Goal: Information Seeking & Learning: Find specific fact

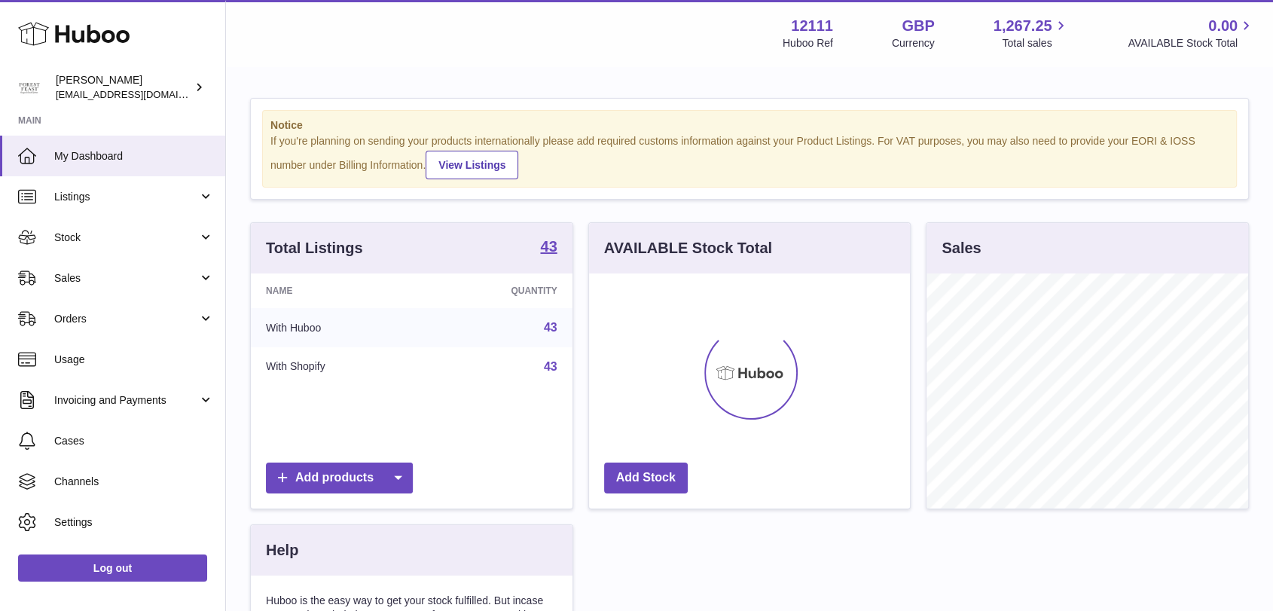
scroll to position [235, 321]
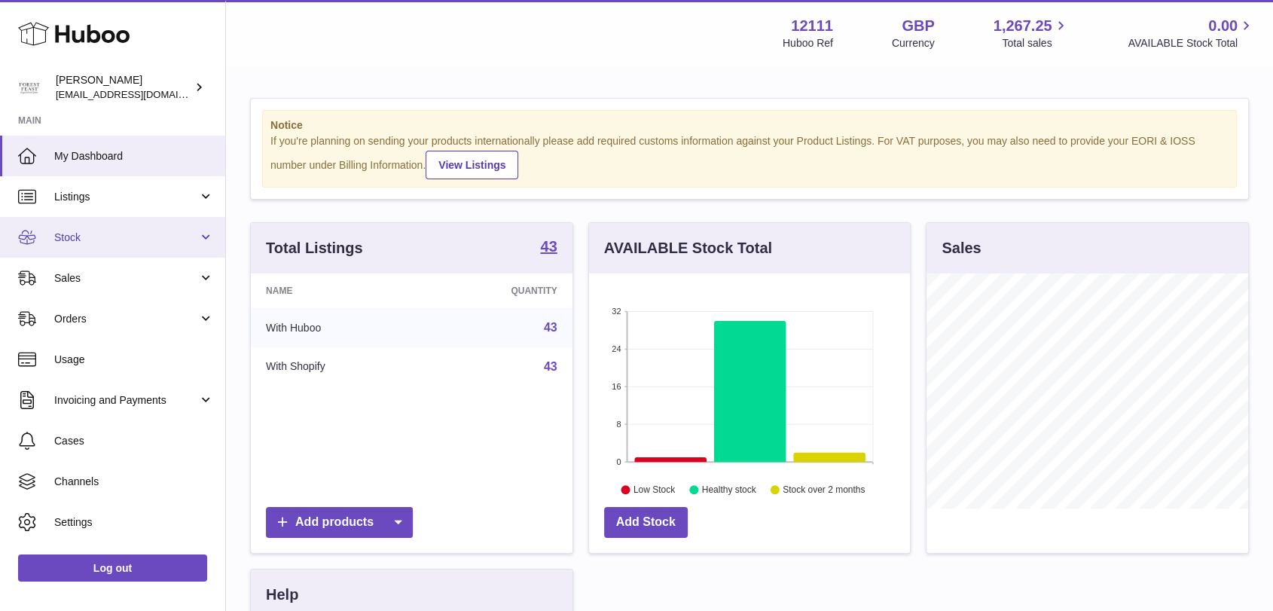
click at [102, 232] on span "Stock" at bounding box center [126, 237] width 144 height 14
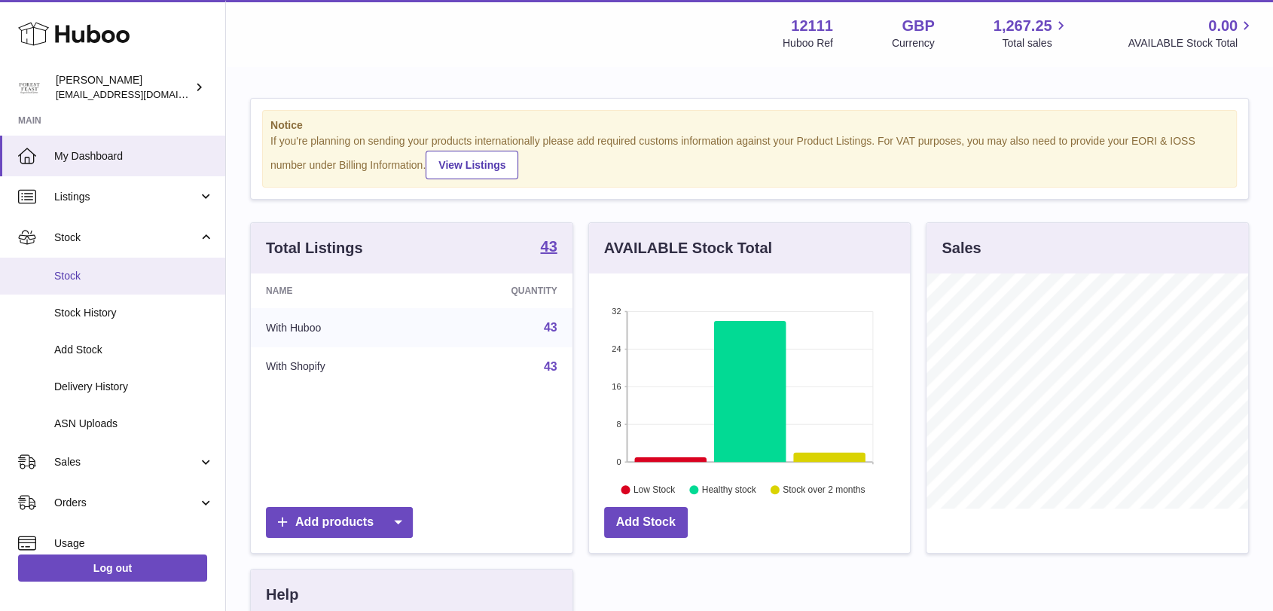
click at [85, 276] on span "Stock" at bounding box center [134, 276] width 160 height 14
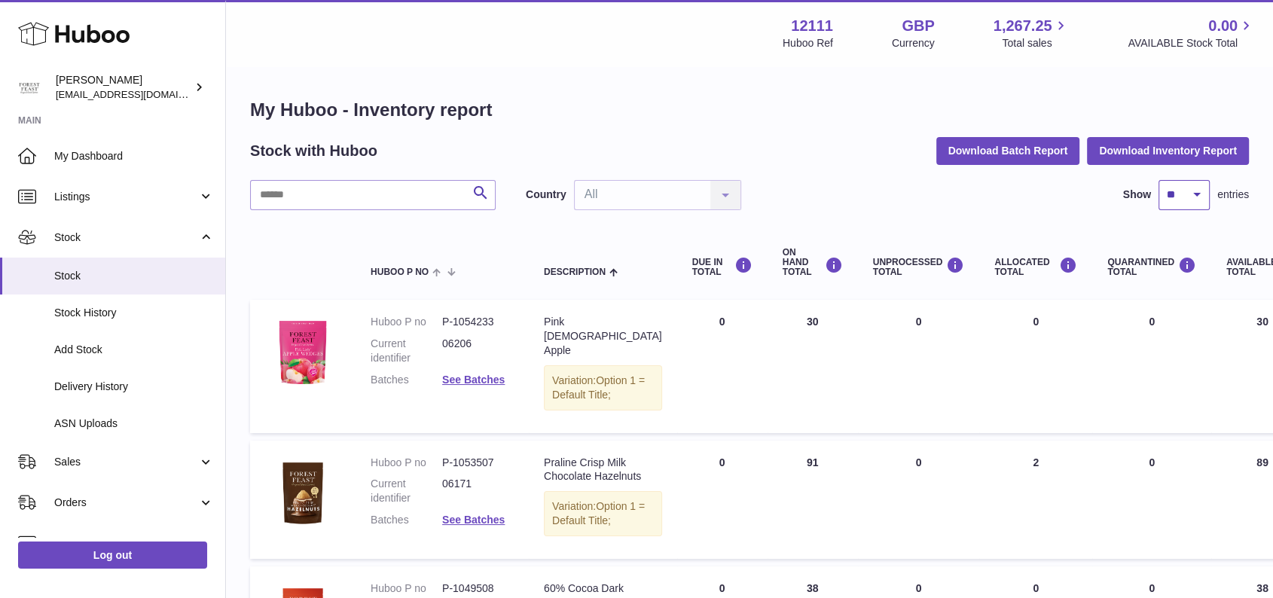
click at [1199, 191] on select "** ** ** ***" at bounding box center [1183, 195] width 51 height 30
select select "***"
click at [1158, 180] on select "** ** ** ***" at bounding box center [1183, 195] width 51 height 30
click at [331, 186] on input "text" at bounding box center [372, 195] width 245 height 30
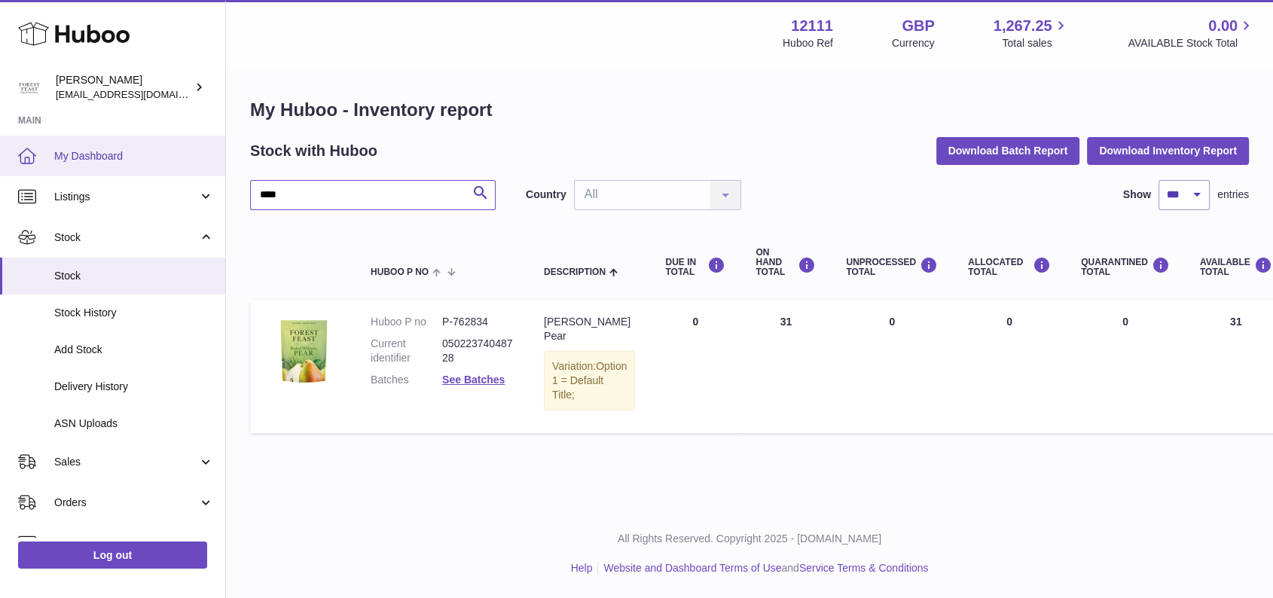
drag, startPoint x: 355, startPoint y: 187, endPoint x: 0, endPoint y: 150, distance: 357.4
click at [0, 163] on div "Huboo [PERSON_NAME] [EMAIL_ADDRESS][DOMAIN_NAME] Main My Dashboard Listings Not…" at bounding box center [636, 299] width 1273 height 598
drag, startPoint x: 313, startPoint y: 191, endPoint x: 0, endPoint y: 143, distance: 316.9
click at [0, 142] on div "Huboo [PERSON_NAME] [EMAIL_ADDRESS][DOMAIN_NAME] Main My Dashboard Listings Not…" at bounding box center [636, 299] width 1273 height 598
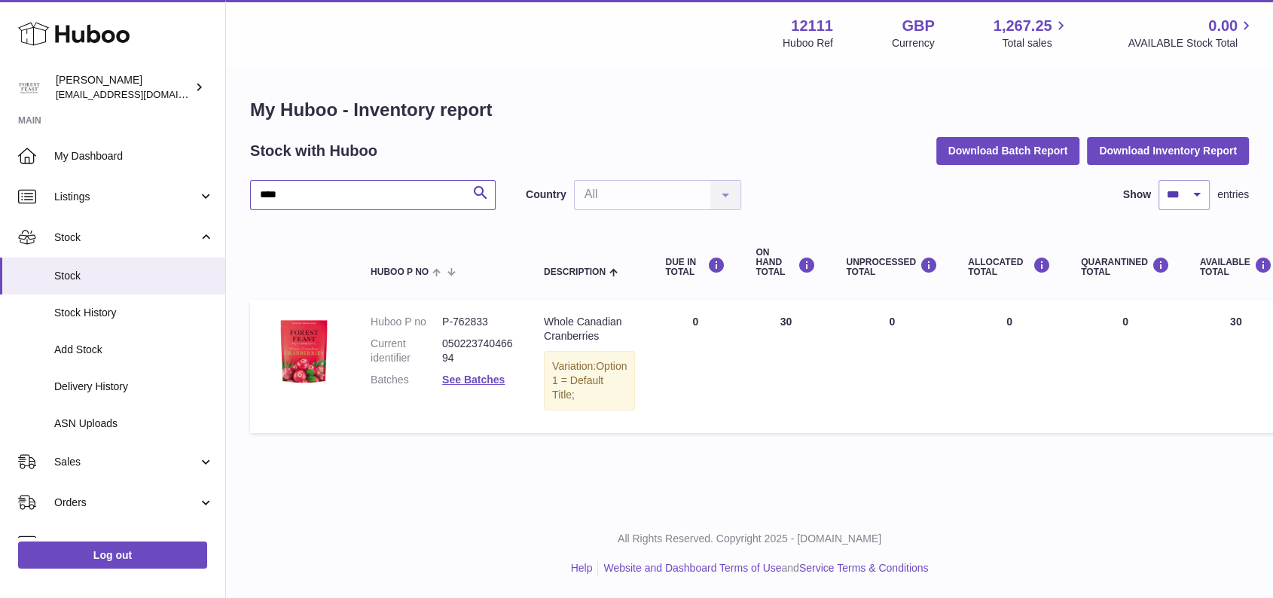
drag, startPoint x: 285, startPoint y: 203, endPoint x: 0, endPoint y: 114, distance: 298.2
click at [0, 116] on div "Huboo [PERSON_NAME] [EMAIL_ADDRESS][DOMAIN_NAME] Main My Dashboard Listings Not…" at bounding box center [636, 299] width 1273 height 598
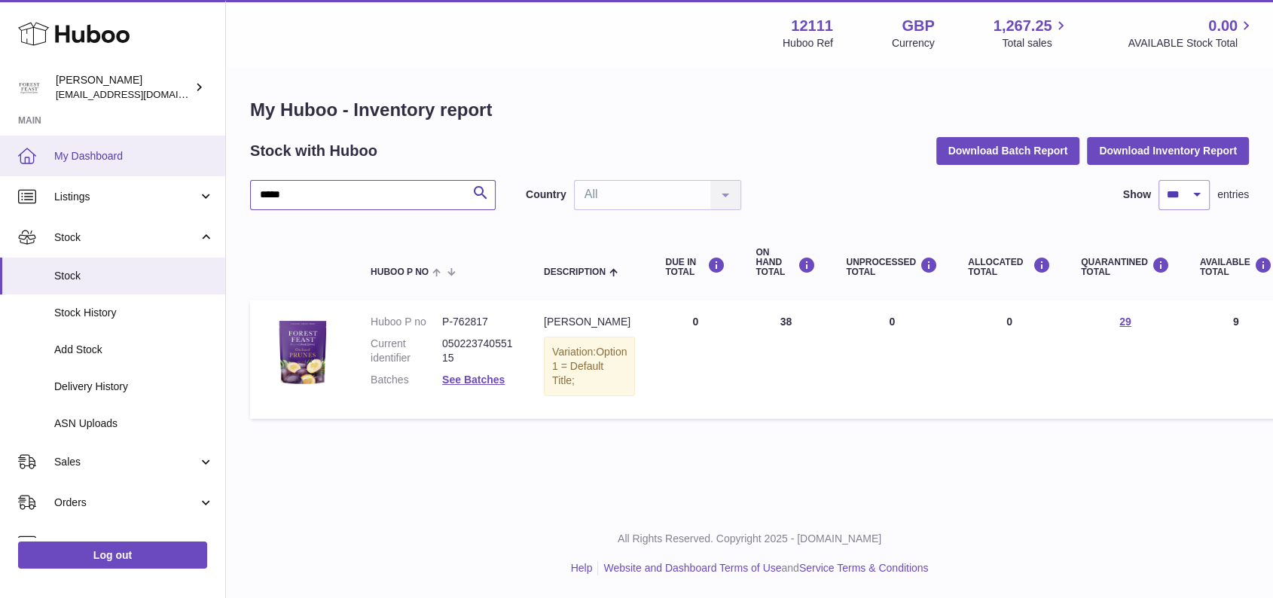
drag, startPoint x: 311, startPoint y: 187, endPoint x: 0, endPoint y: 174, distance: 311.3
click at [0, 174] on div "Huboo [PERSON_NAME] [EMAIL_ADDRESS][DOMAIN_NAME] Main My Dashboard Listings Not…" at bounding box center [636, 299] width 1273 height 598
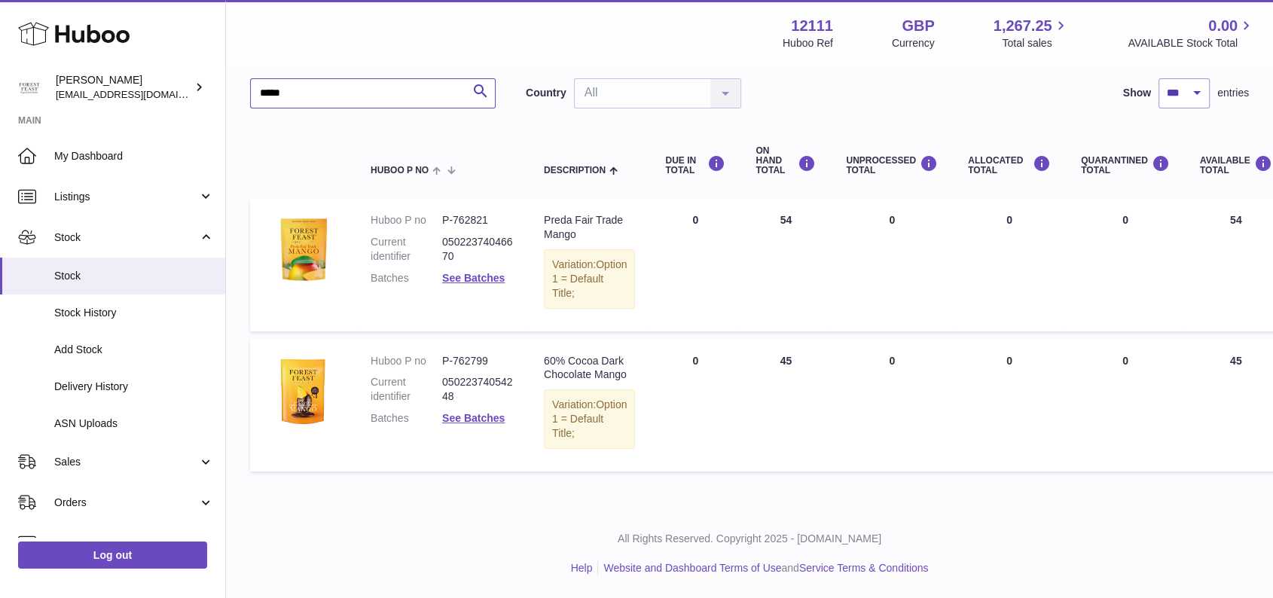
scroll to position [114, 0]
drag, startPoint x: 337, startPoint y: 83, endPoint x: 0, endPoint y: 62, distance: 337.9
click at [0, 67] on div "Huboo [PERSON_NAME] [EMAIL_ADDRESS][DOMAIN_NAME] Main My Dashboard Listings Not…" at bounding box center [636, 248] width 1273 height 700
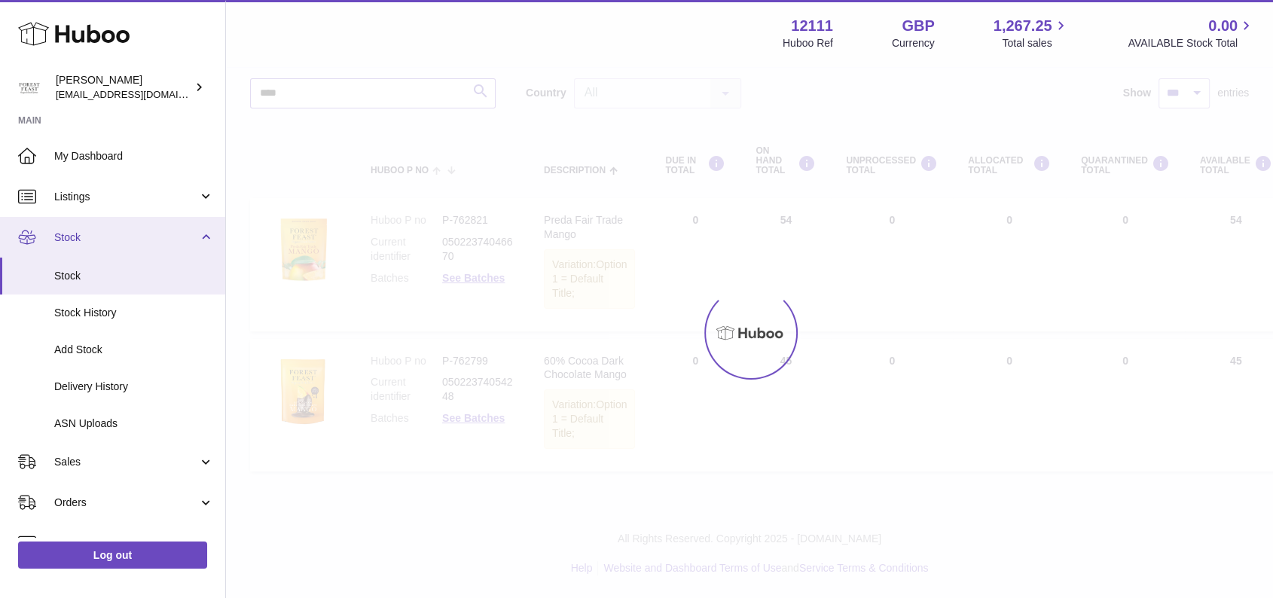
scroll to position [12, 0]
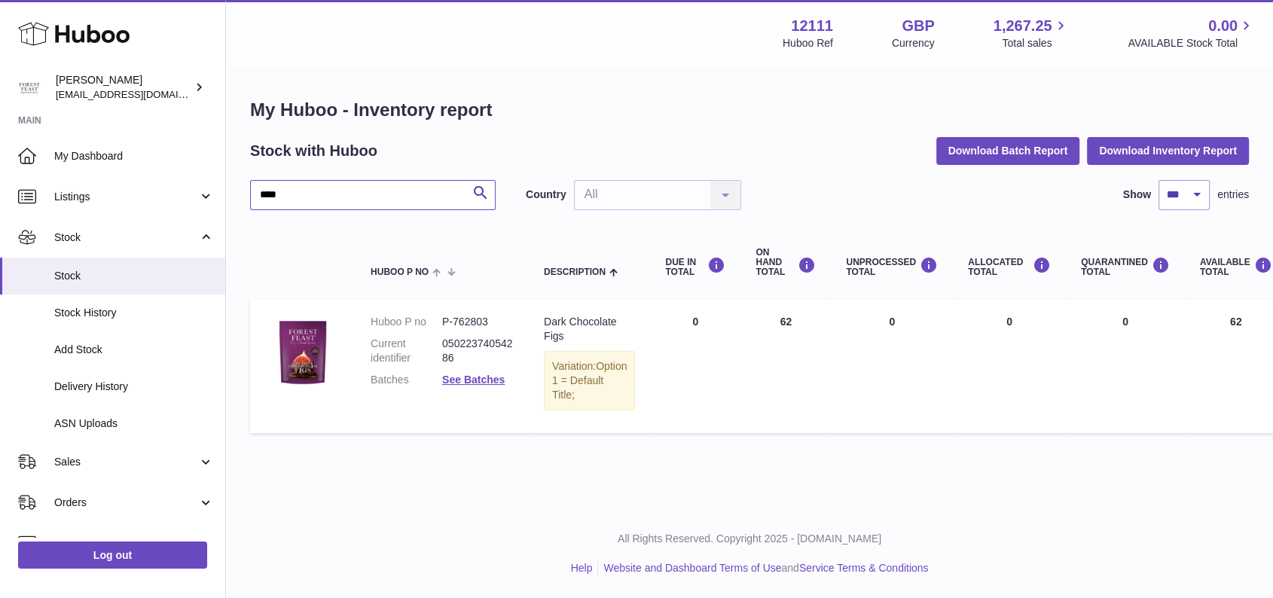
drag, startPoint x: 369, startPoint y: 196, endPoint x: 324, endPoint y: 175, distance: 49.5
click at [325, 180] on input "****" at bounding box center [372, 195] width 245 height 30
drag, startPoint x: 324, startPoint y: 175, endPoint x: 0, endPoint y: 111, distance: 330.0
click at [0, 111] on div "Huboo [PERSON_NAME] [EMAIL_ADDRESS][DOMAIN_NAME] Main My Dashboard Listings Not…" at bounding box center [636, 299] width 1273 height 598
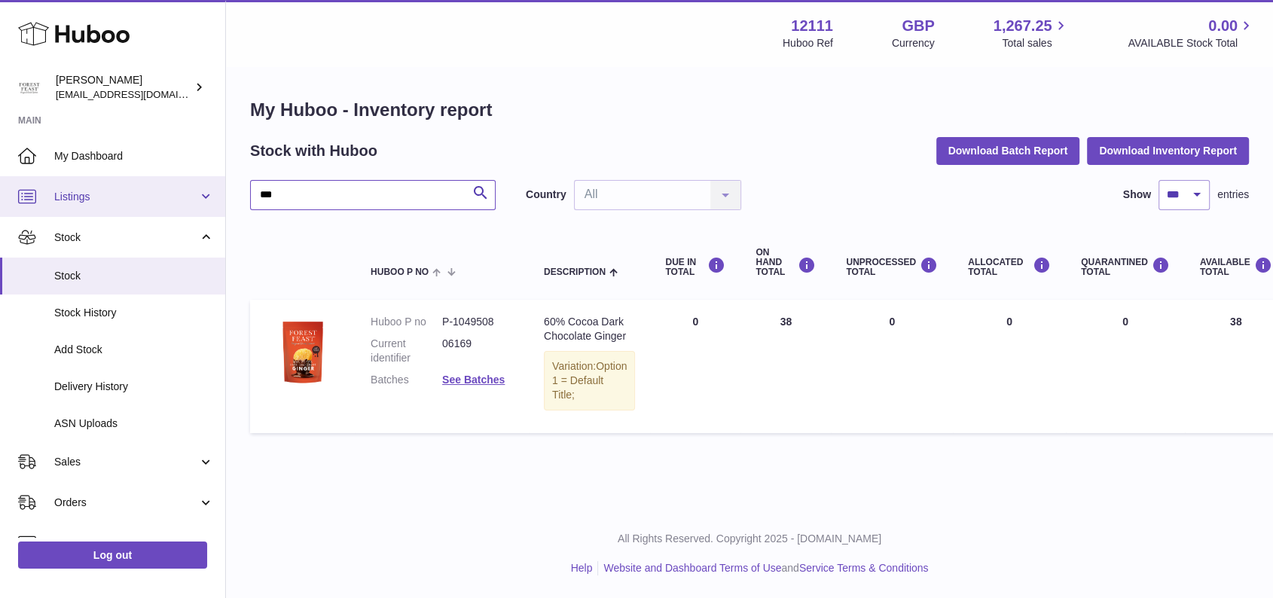
drag, startPoint x: 355, startPoint y: 172, endPoint x: 0, endPoint y: 187, distance: 355.7
click at [0, 187] on div "Huboo [PERSON_NAME] [EMAIL_ADDRESS][DOMAIN_NAME] Main My Dashboard Listings Not…" at bounding box center [636, 299] width 1273 height 598
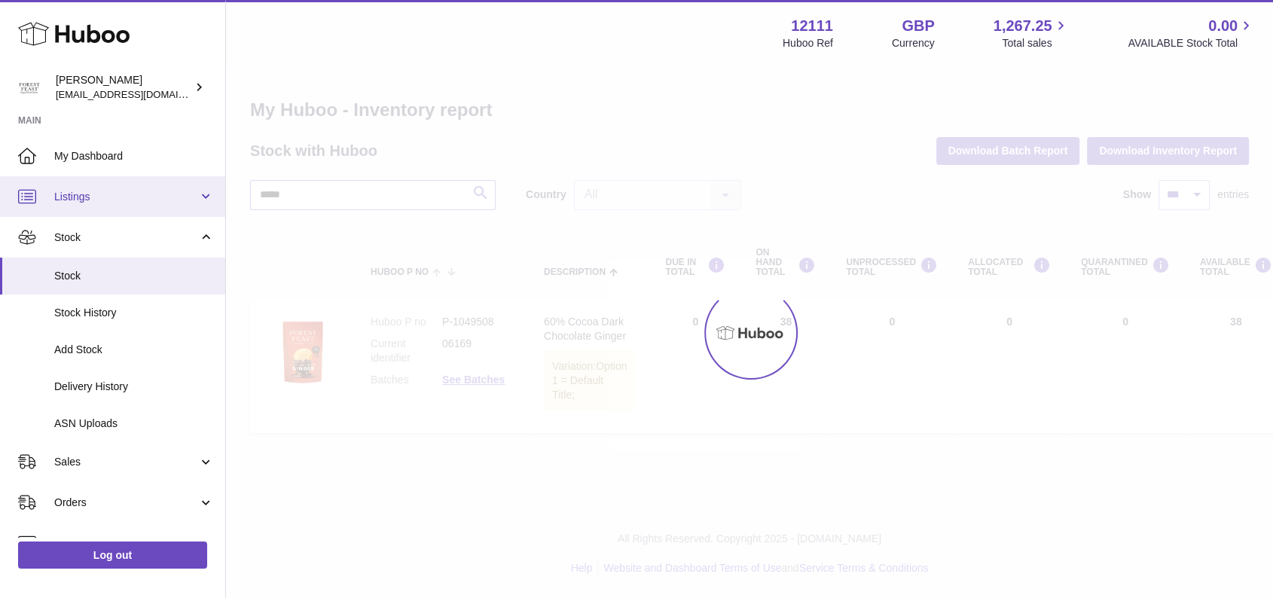
scroll to position [114, 0]
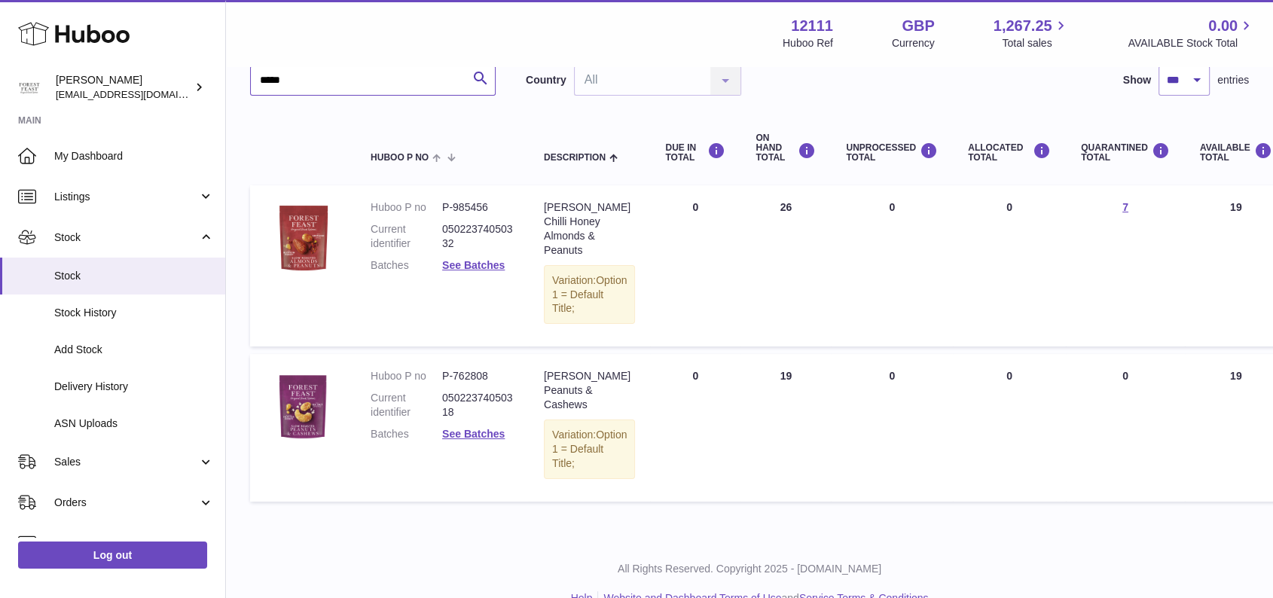
drag, startPoint x: 174, startPoint y: 54, endPoint x: 43, endPoint y: 38, distance: 132.1
click at [43, 38] on div "Huboo [PERSON_NAME] [EMAIL_ADDRESS][DOMAIN_NAME] Main My Dashboard Listings Not…" at bounding box center [636, 257] width 1273 height 742
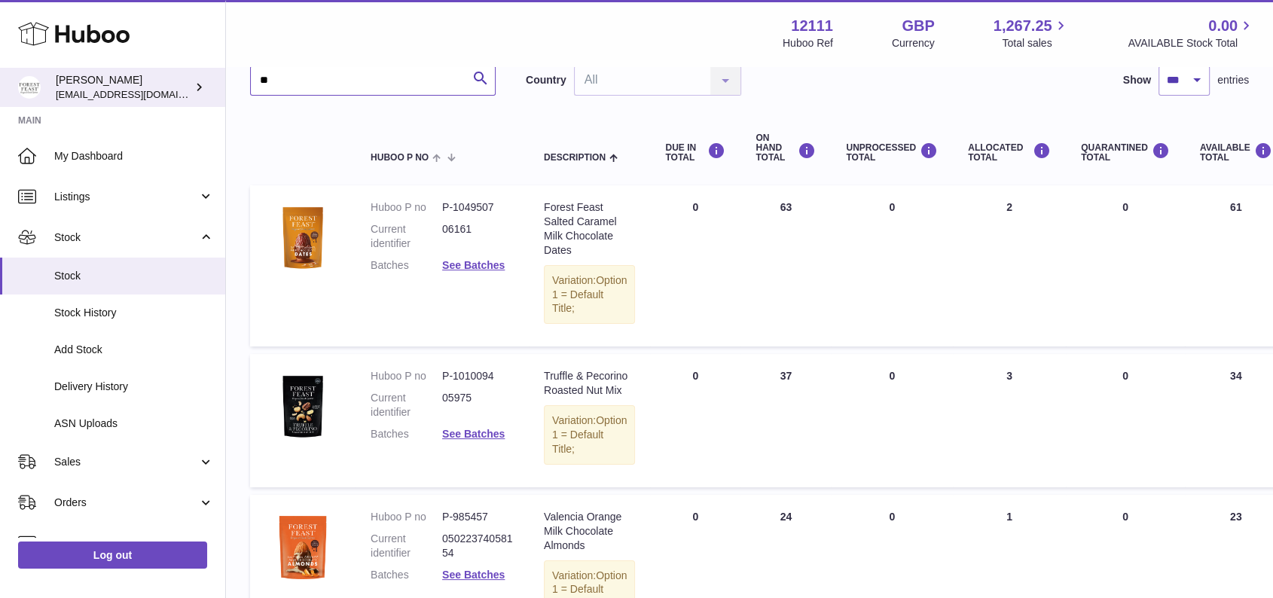
drag, startPoint x: 303, startPoint y: 80, endPoint x: 70, endPoint y: 73, distance: 233.5
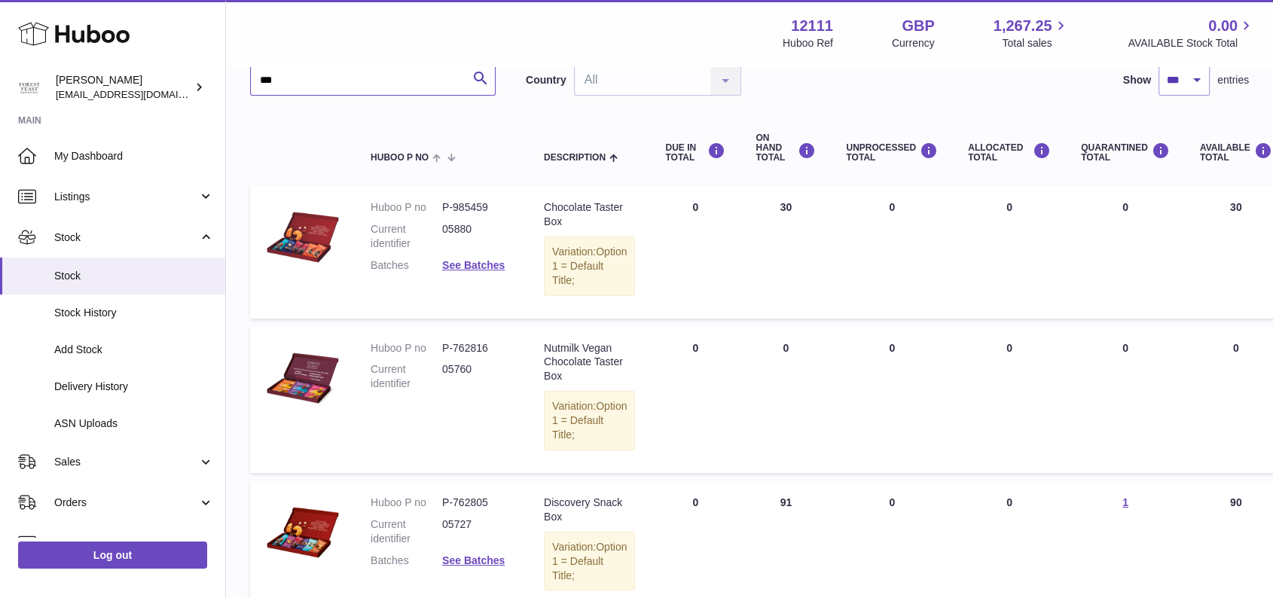
type input "***"
